Goal: Transaction & Acquisition: Download file/media

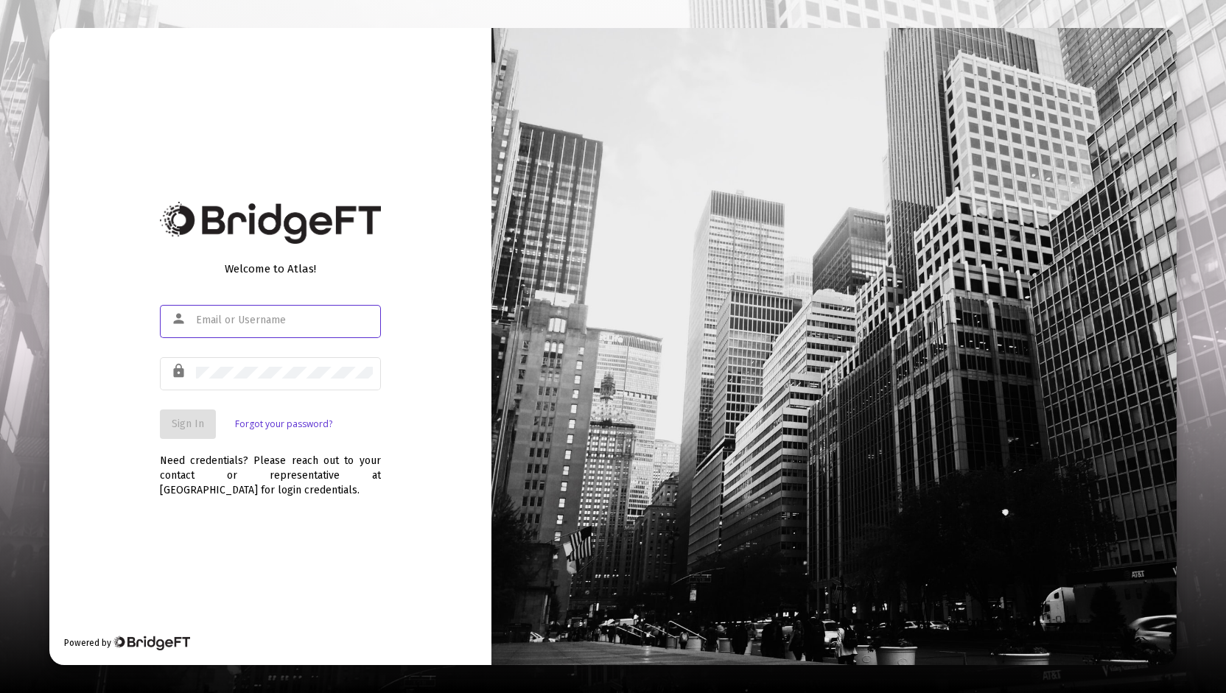
click at [222, 320] on input "text" at bounding box center [284, 320] width 177 height 12
type input "[PERSON_NAME][EMAIL_ADDRESS][DOMAIN_NAME]"
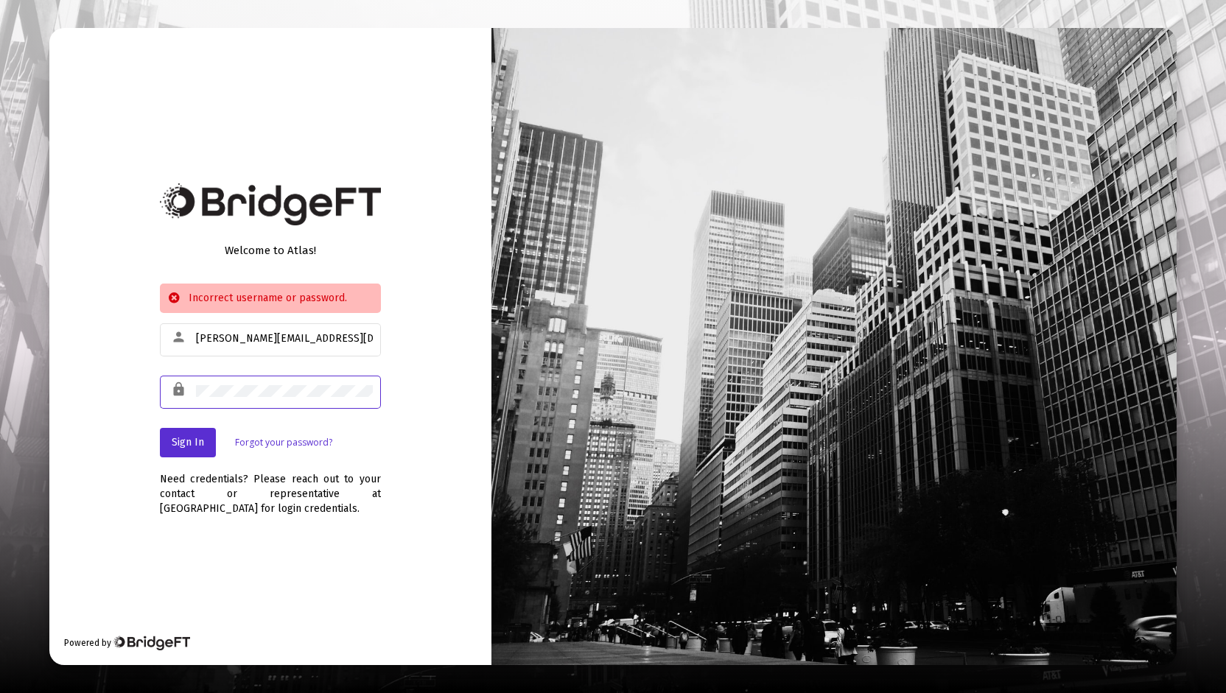
click at [121, 371] on div "Welcome to Atlas! Incorrect username or password. person [PERSON_NAME][EMAIL_AD…" at bounding box center [270, 347] width 442 height 638
click at [96, 393] on div "Welcome to Atlas! Incorrect username or password. person [PERSON_NAME][EMAIL_AD…" at bounding box center [270, 347] width 442 height 638
click at [147, 383] on div "Welcome to Atlas! Incorrect username or password. person [PERSON_NAME][EMAIL_AD…" at bounding box center [270, 347] width 442 height 638
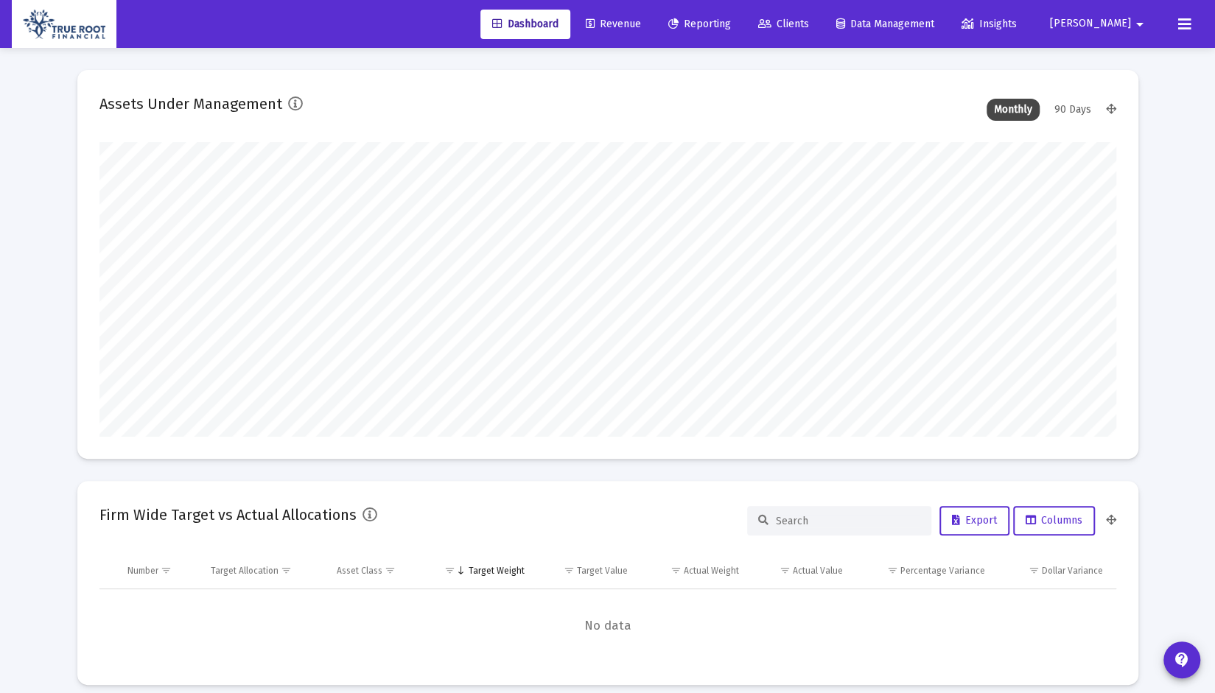
scroll to position [295, 546]
type input "[DATE]"
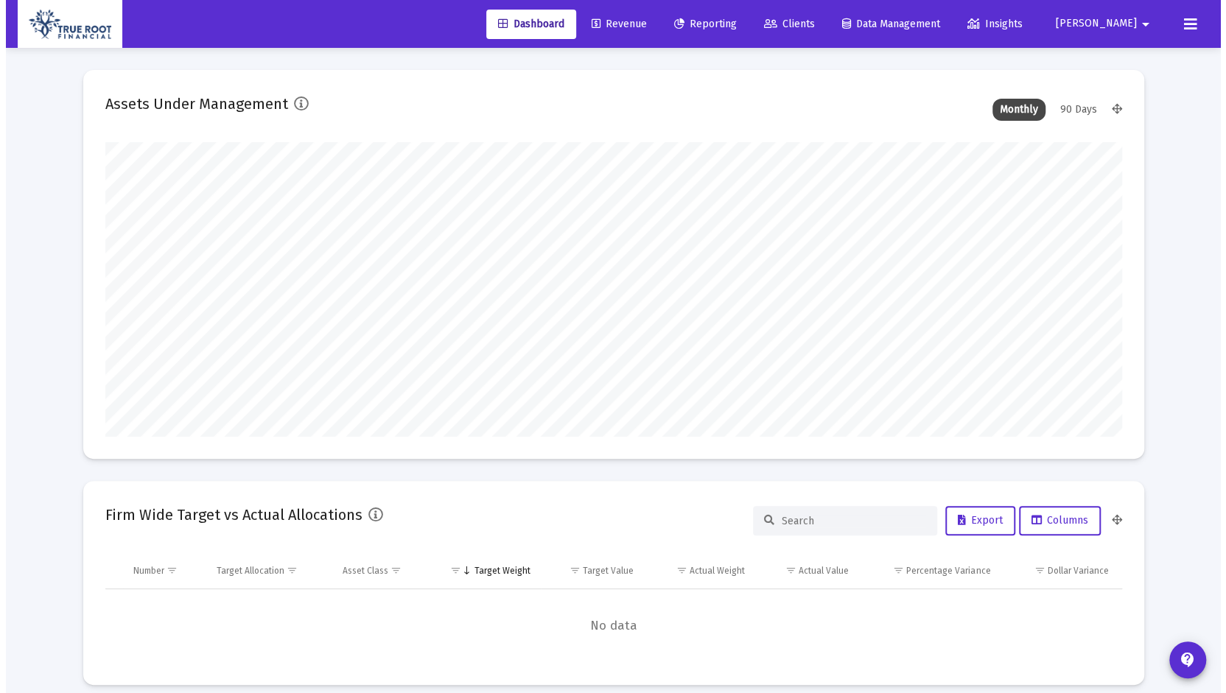
scroll to position [295, 474]
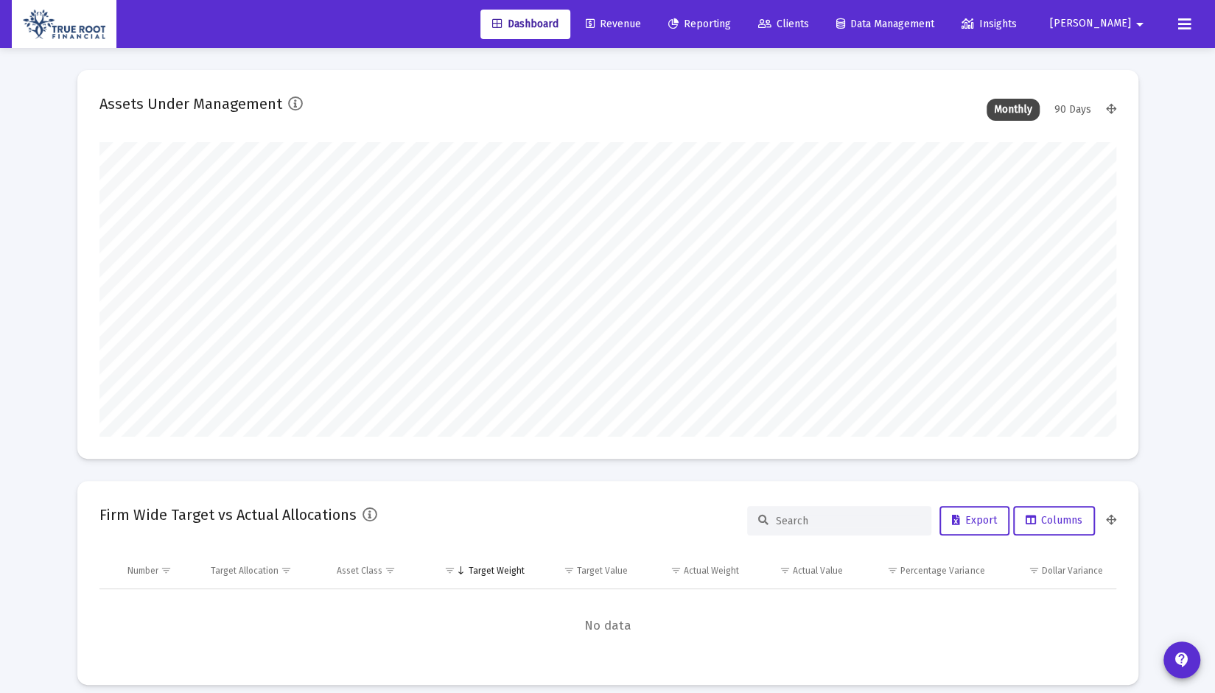
click at [731, 21] on span "Reporting" at bounding box center [699, 24] width 63 height 13
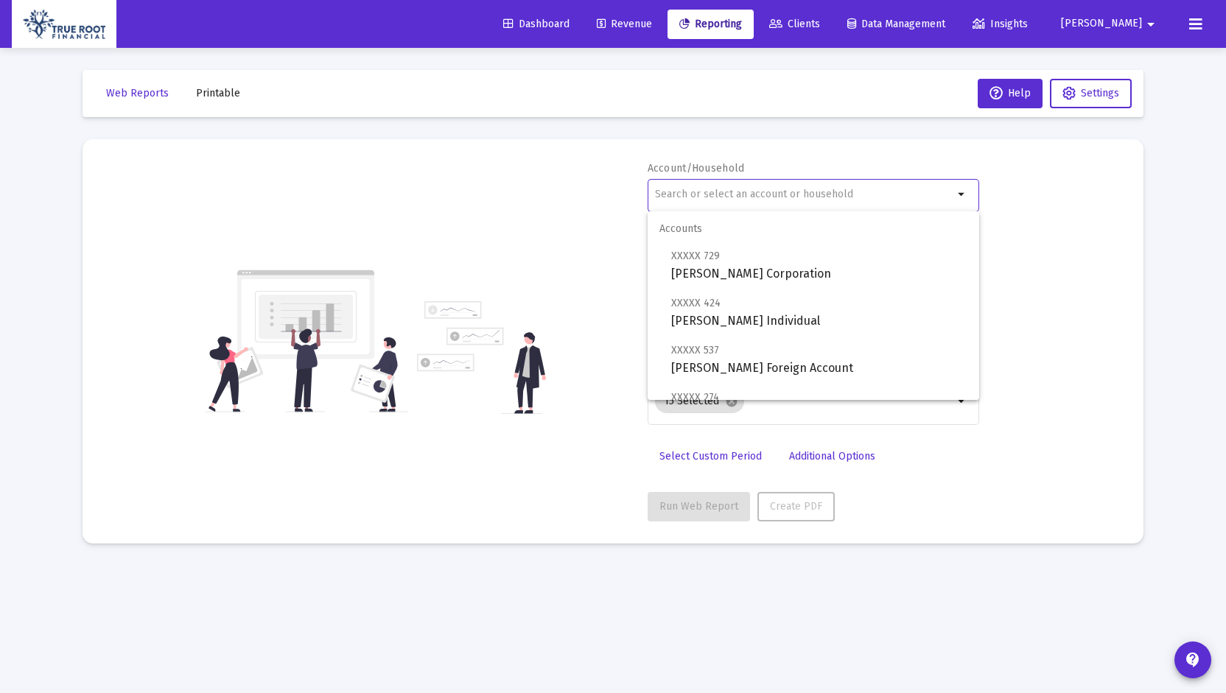
click at [767, 194] on input "text" at bounding box center [804, 195] width 298 height 12
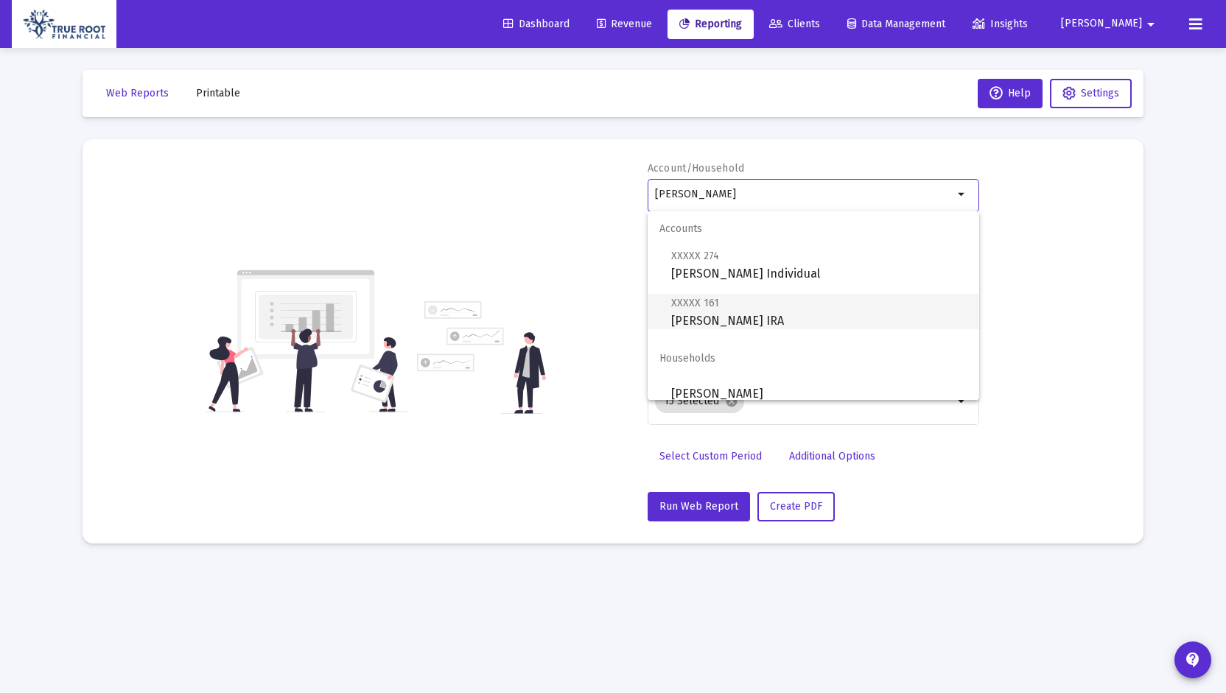
scroll to position [12, 0]
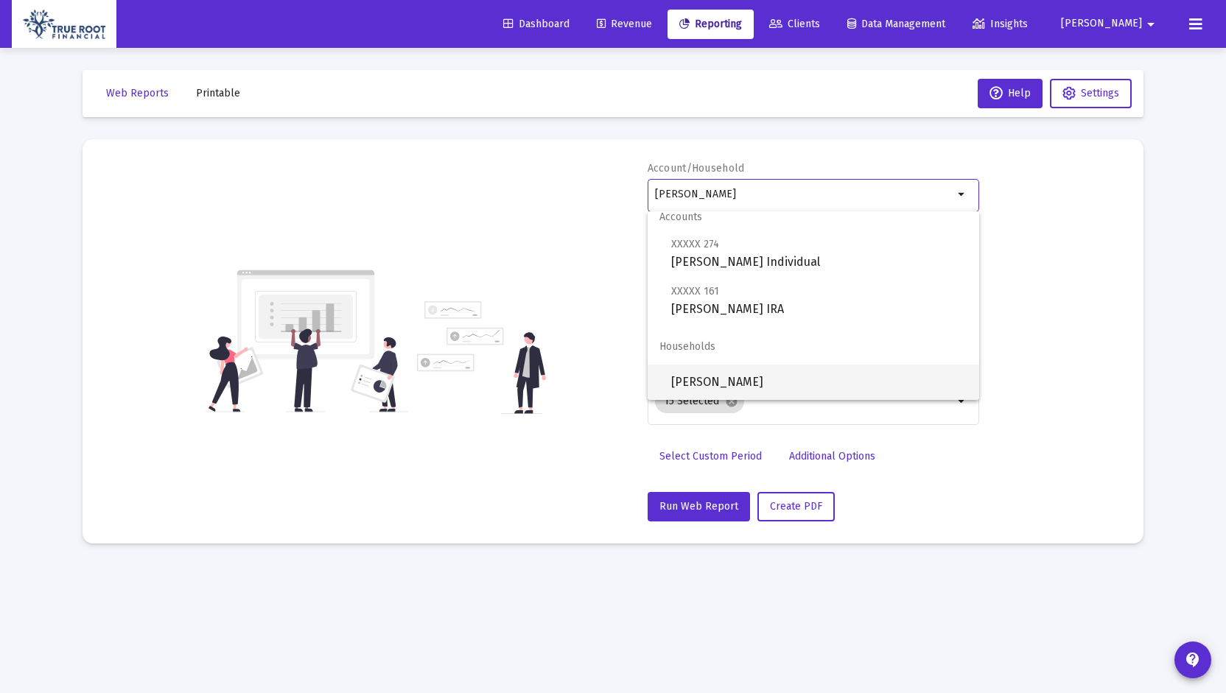
click at [753, 385] on span "[PERSON_NAME]" at bounding box center [819, 382] width 296 height 35
type input "[PERSON_NAME]"
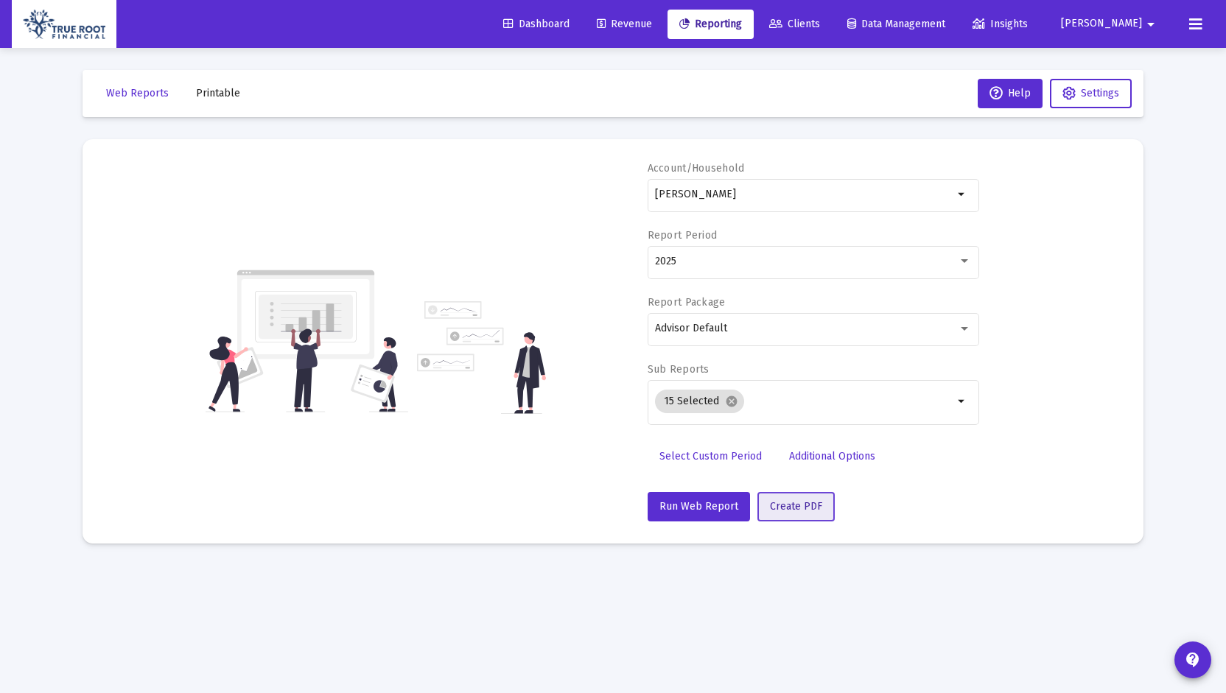
click at [801, 503] on span "Create PDF" at bounding box center [796, 506] width 52 height 13
click at [220, 94] on span "Printable" at bounding box center [218, 93] width 44 height 13
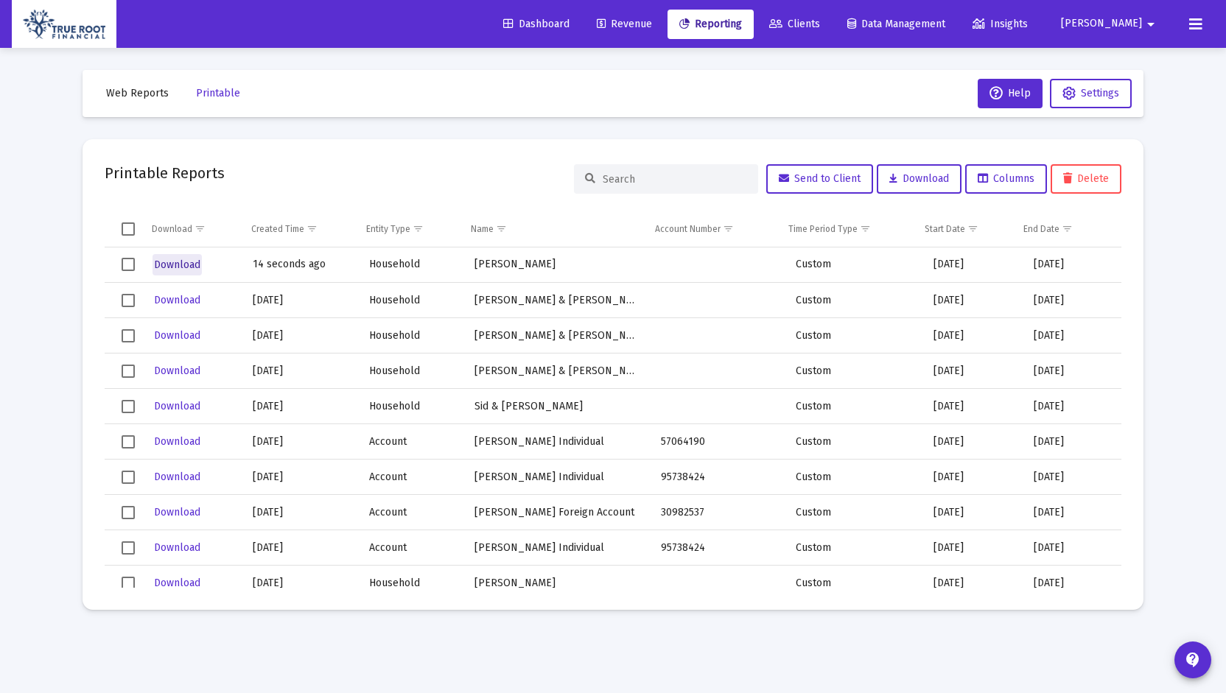
click at [178, 264] on span "Download" at bounding box center [177, 265] width 46 height 13
